Goal: Navigation & Orientation: Find specific page/section

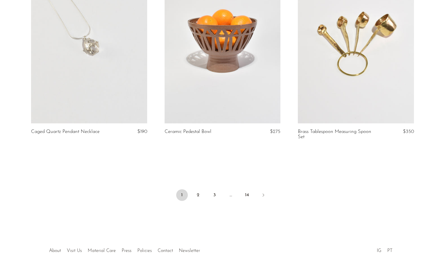
scroll to position [2170, 0]
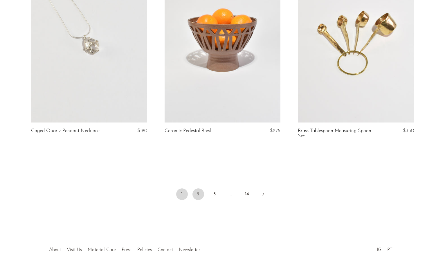
click at [200, 194] on link "2" at bounding box center [199, 194] width 12 height 12
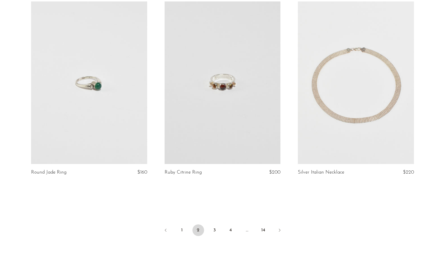
scroll to position [2129, 0]
drag, startPoint x: 215, startPoint y: 227, endPoint x: 236, endPoint y: 225, distance: 20.7
click at [215, 227] on link "3" at bounding box center [215, 230] width 12 height 12
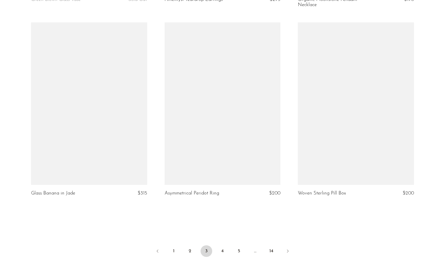
scroll to position [2121, 0]
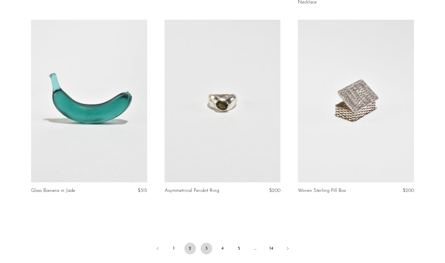
click at [185, 248] on link "2" at bounding box center [190, 249] width 12 height 12
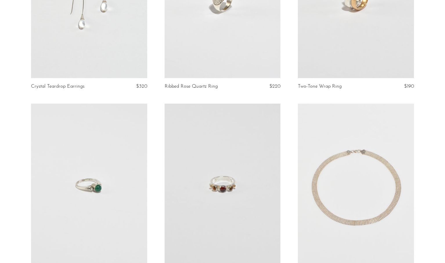
scroll to position [2027, 0]
